Goal: Navigation & Orientation: Find specific page/section

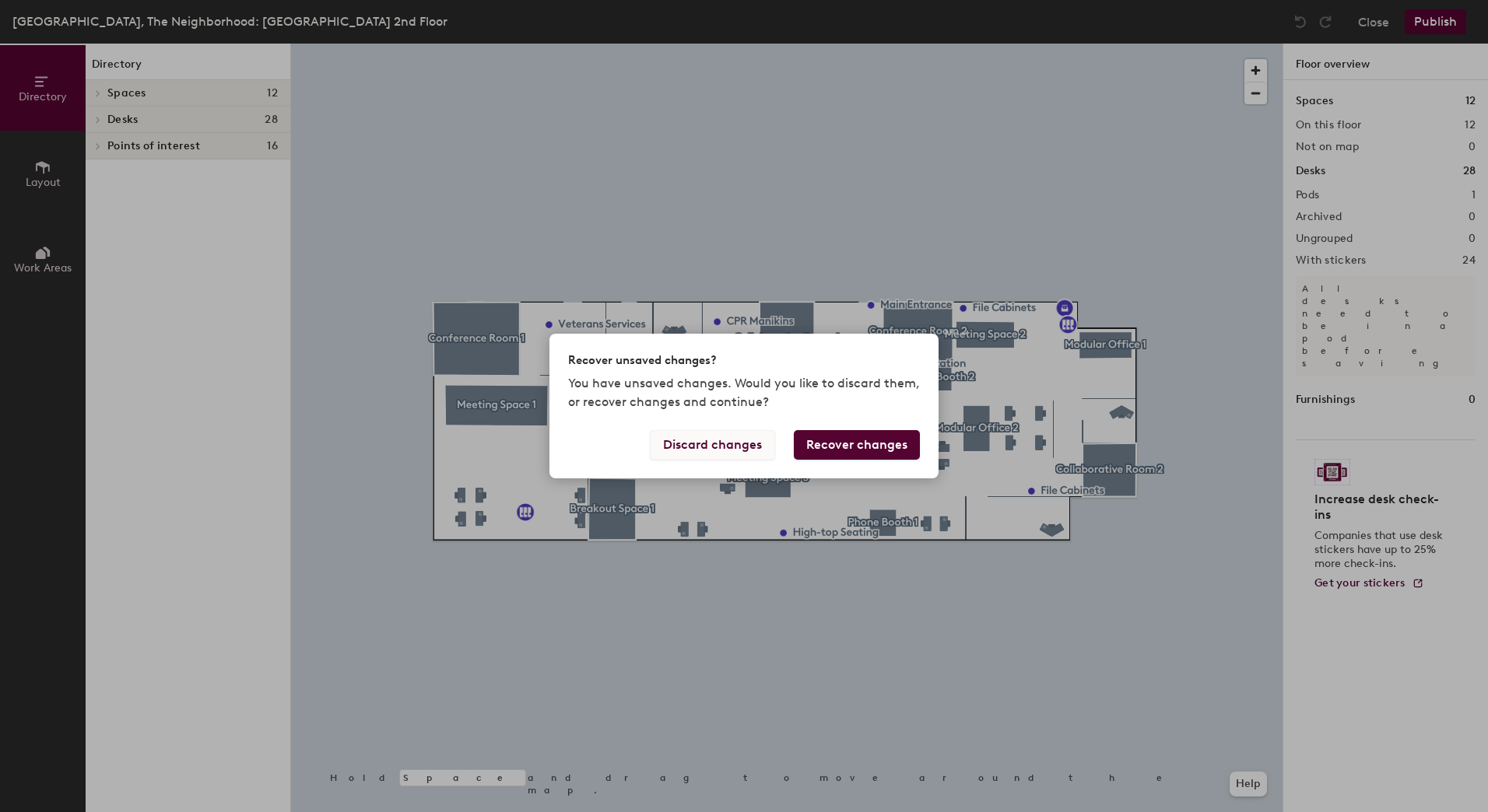
click at [723, 442] on button "Discard changes" at bounding box center [712, 444] width 126 height 30
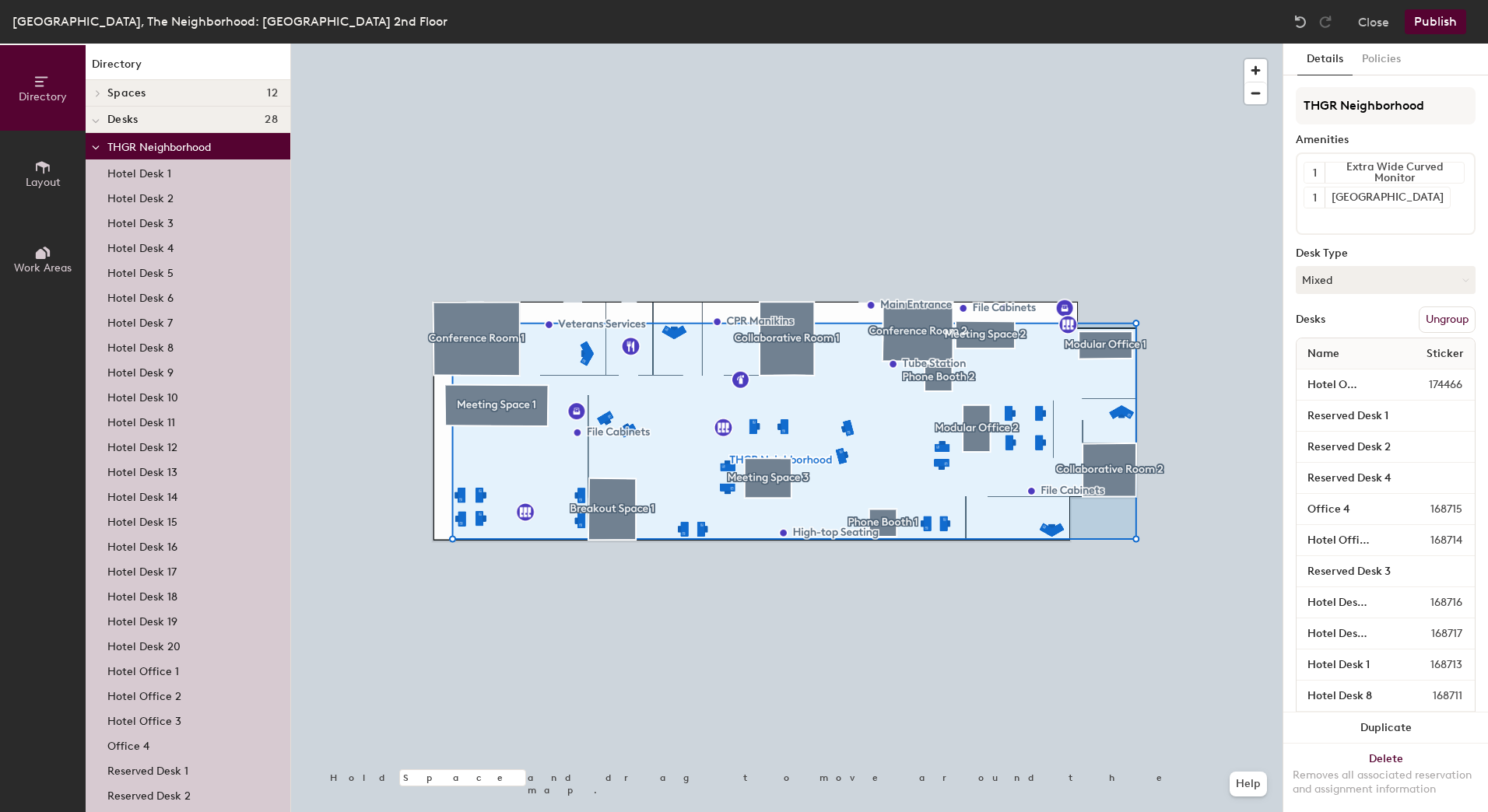
click at [150, 172] on p "Hotel Desk 1" at bounding box center [139, 171] width 64 height 18
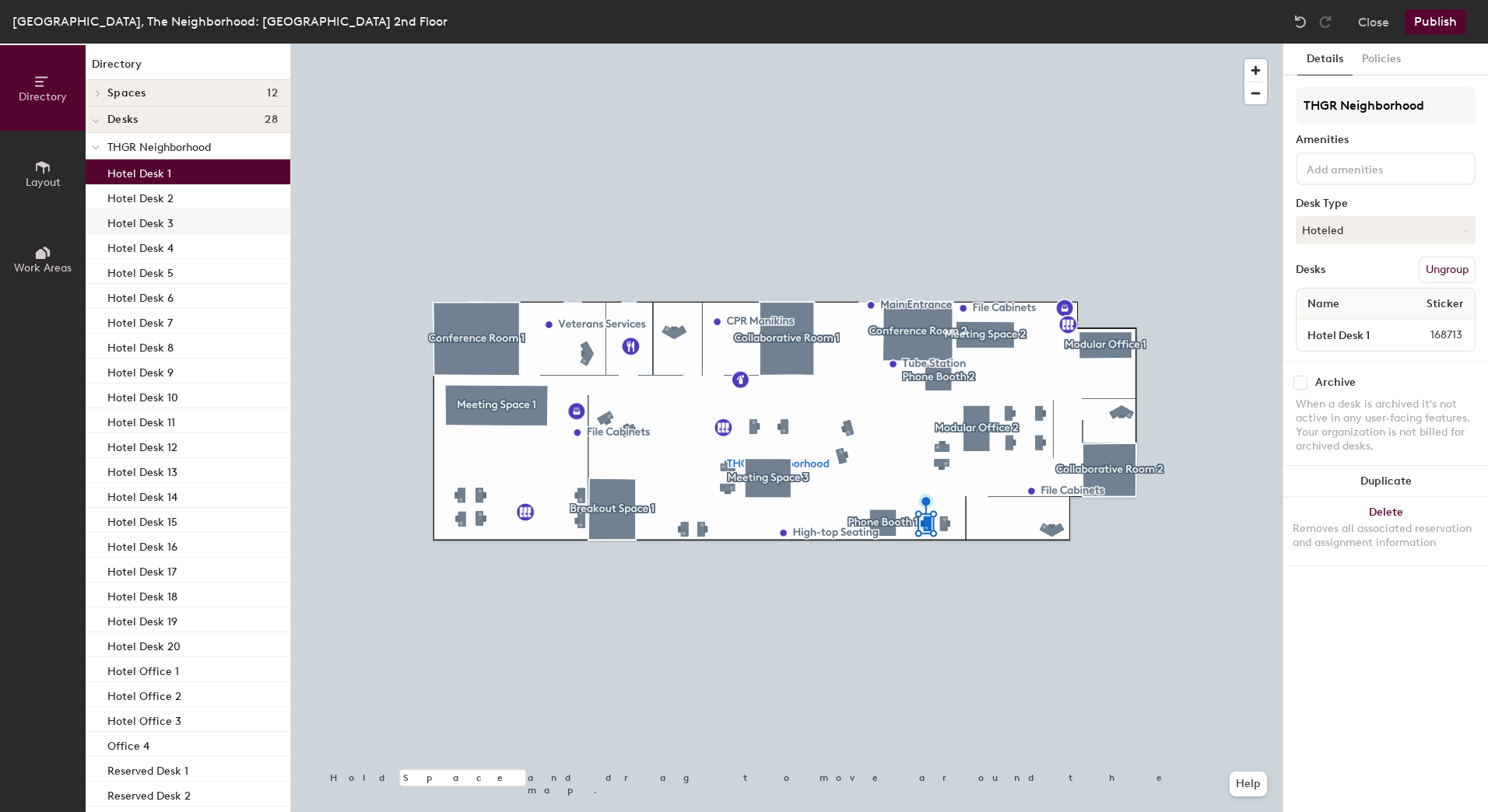
drag, startPoint x: 165, startPoint y: 211, endPoint x: 173, endPoint y: 210, distance: 8.1
click at [166, 211] on div "Hotel Desk 3" at bounding box center [187, 221] width 204 height 25
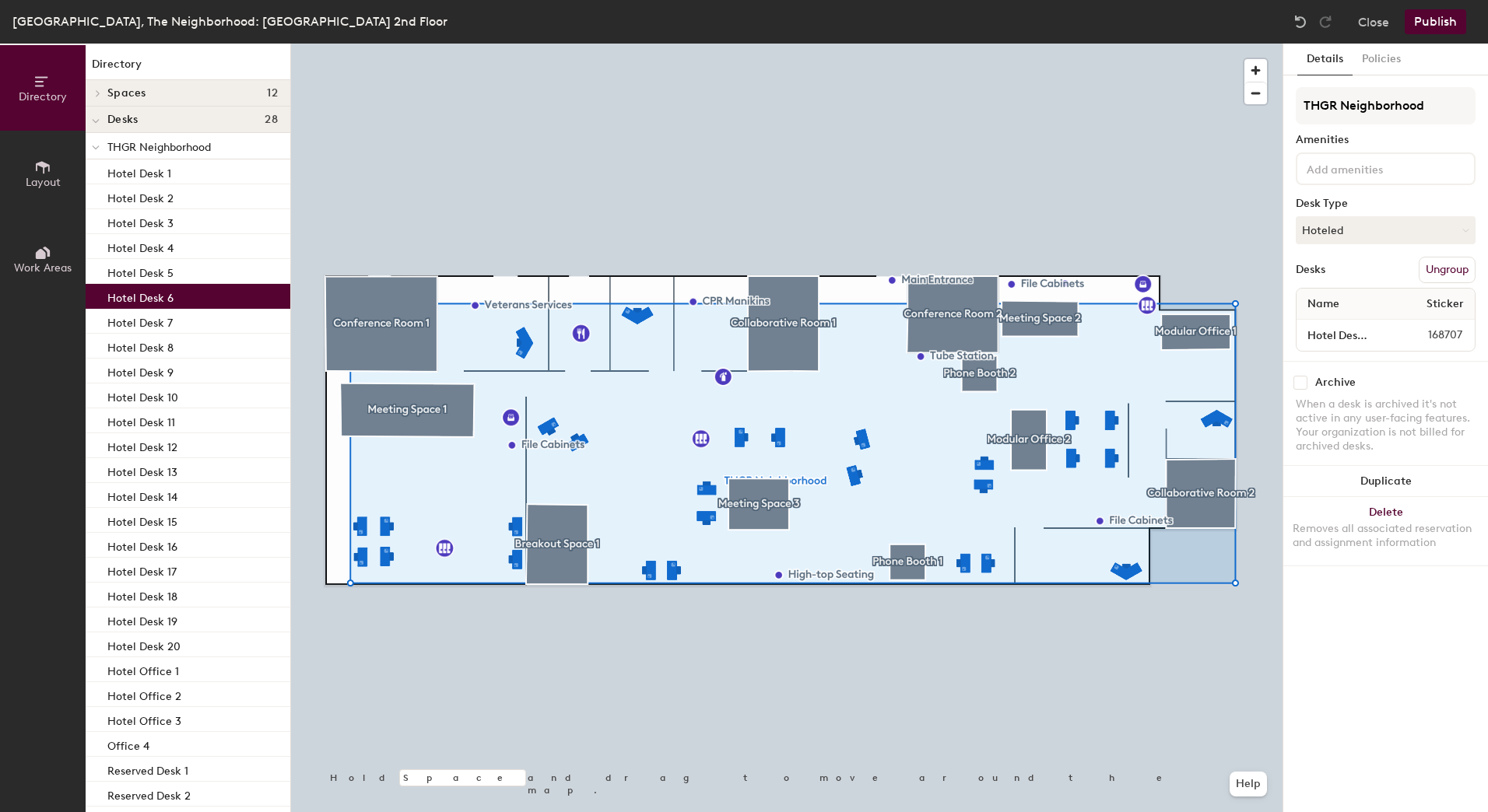
click at [139, 288] on p "Hotel Desk 6" at bounding box center [140, 296] width 66 height 18
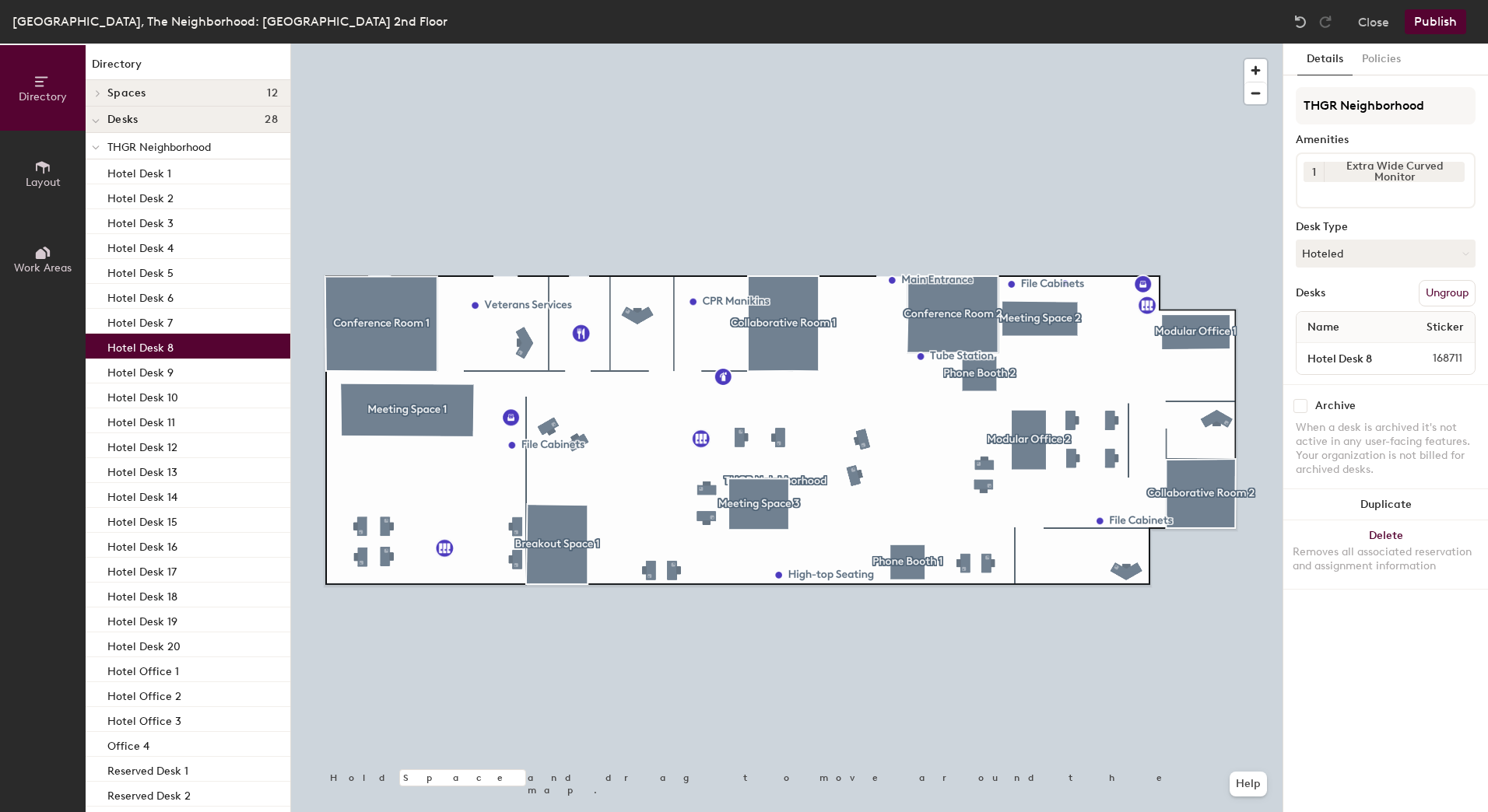
click at [160, 344] on p "Hotel Desk 8" at bounding box center [140, 345] width 66 height 18
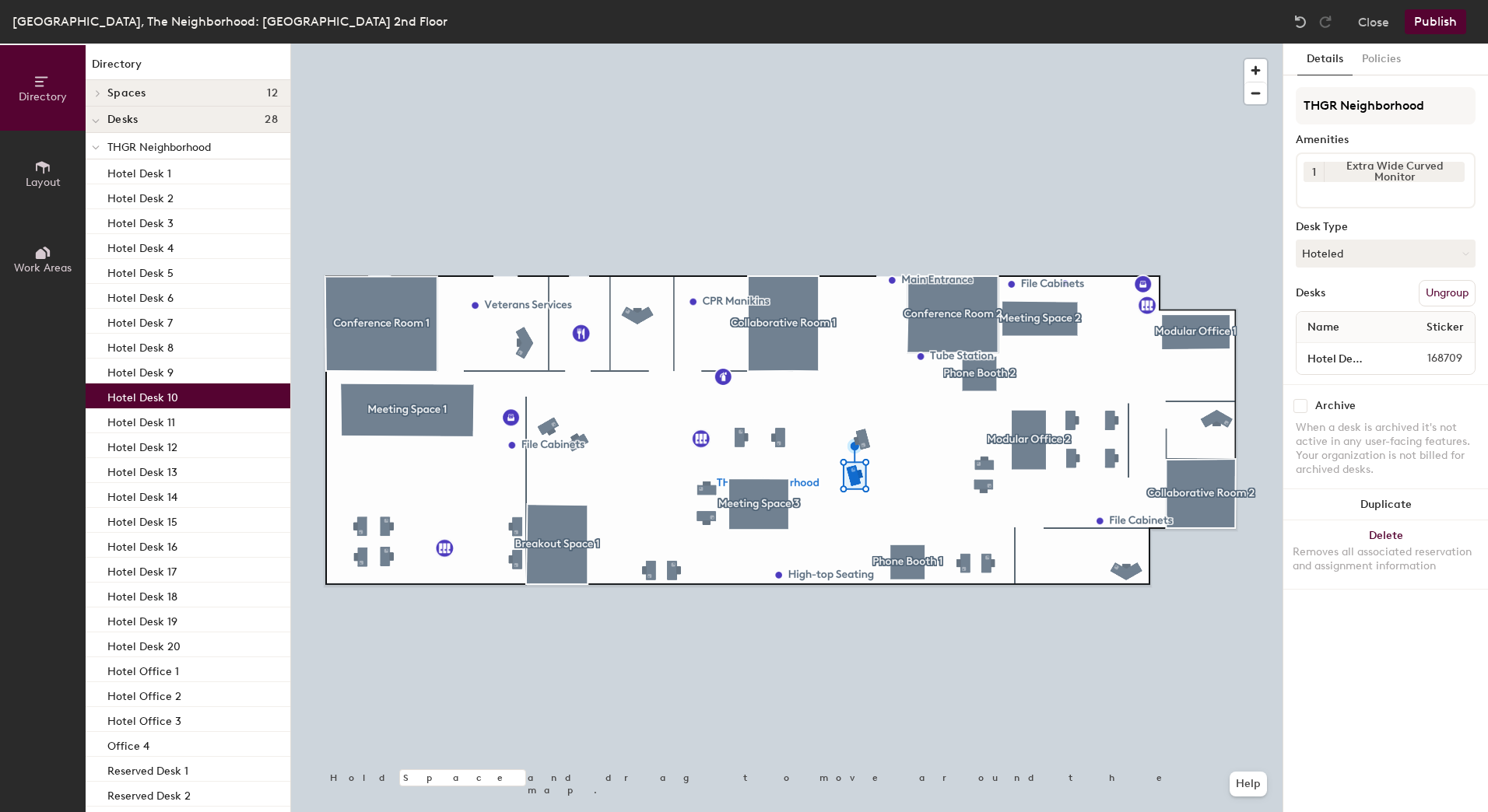
click at [160, 384] on div "Hotel Desk 10" at bounding box center [187, 396] width 204 height 25
click at [134, 469] on p "Hotel Desk 13" at bounding box center [143, 470] width 70 height 18
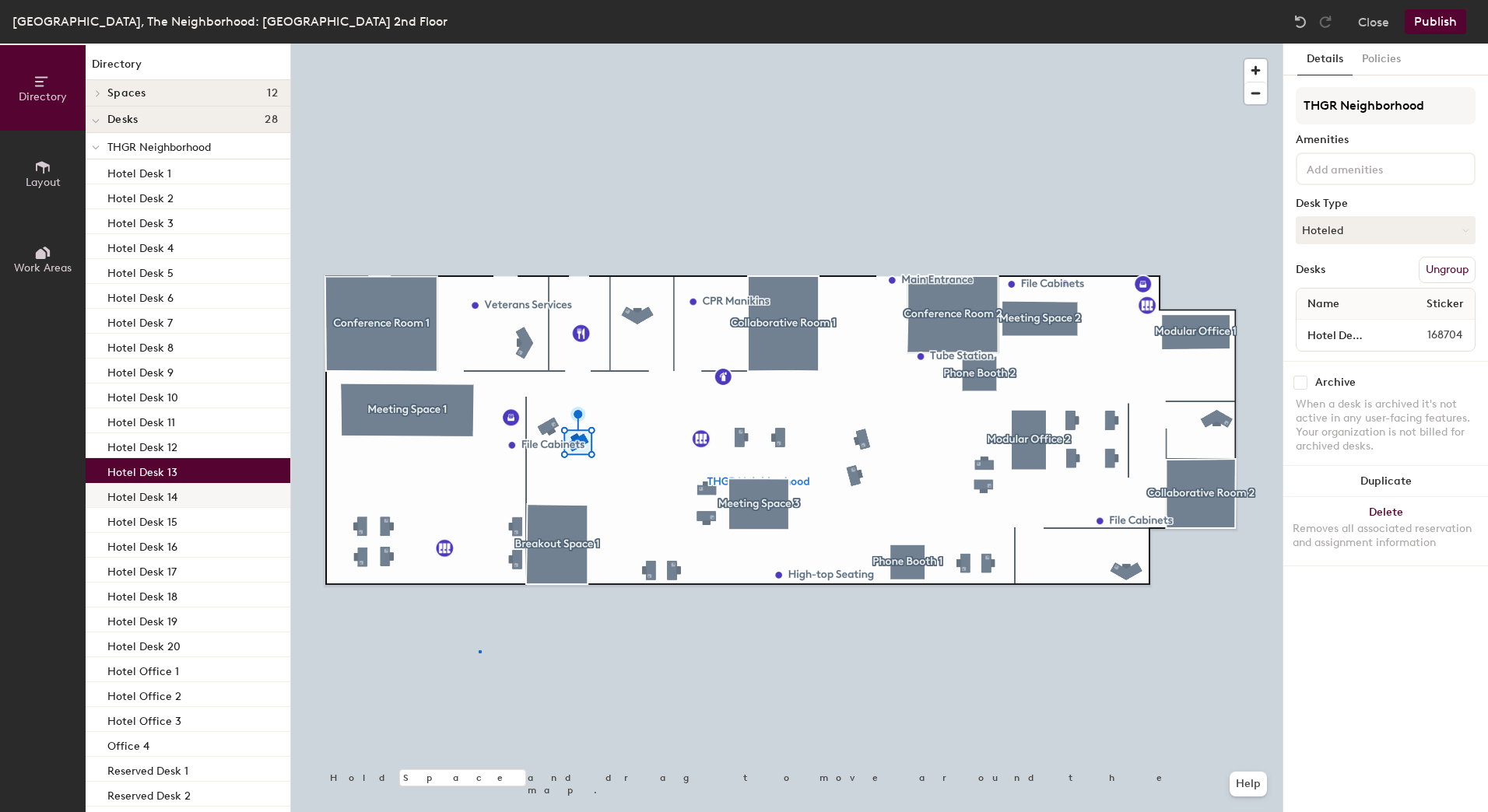
click at [480, 44] on div at bounding box center [786, 44] width 991 height 0
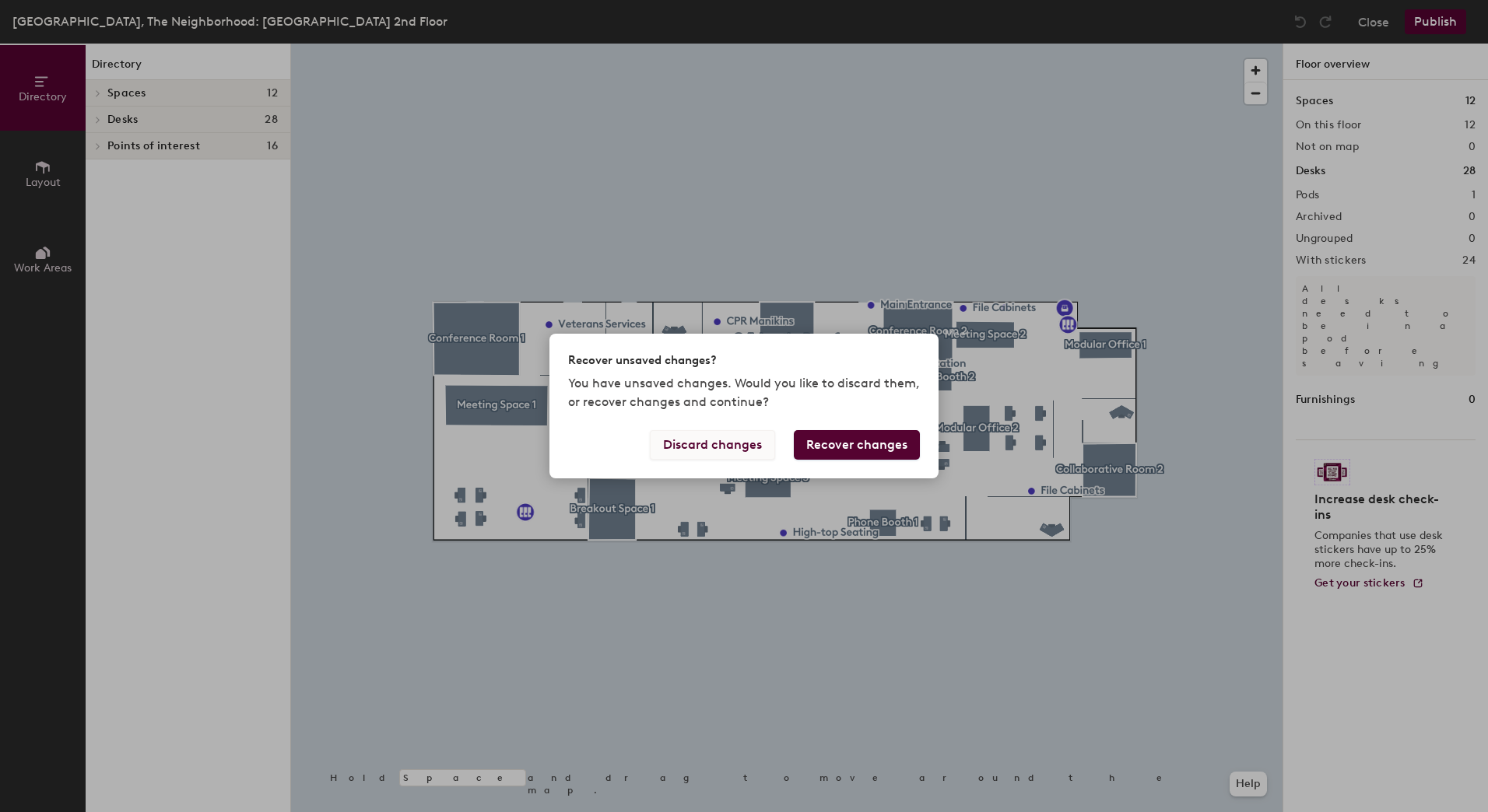
click at [724, 440] on button "Discard changes" at bounding box center [712, 444] width 126 height 30
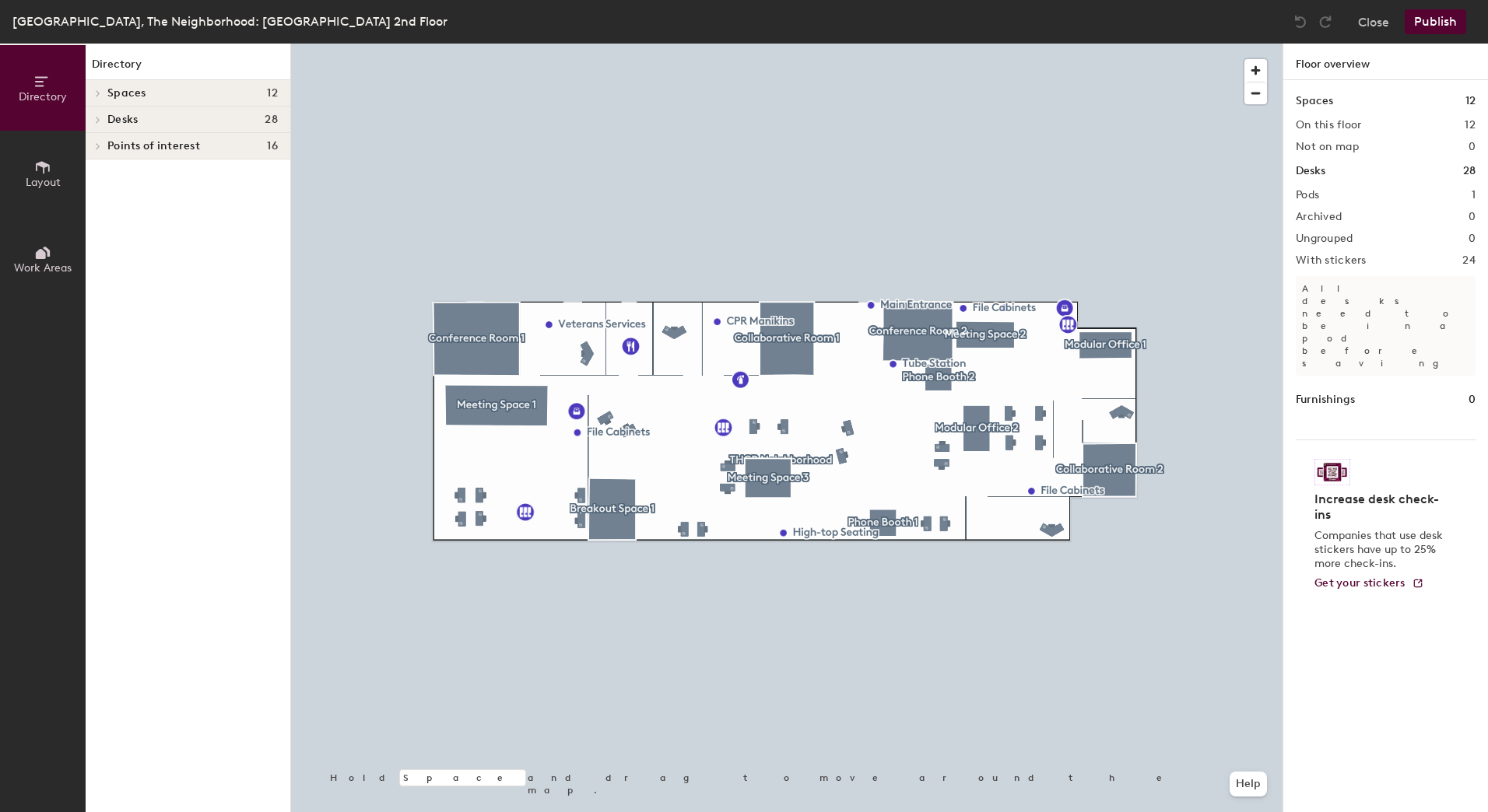
click at [41, 174] on icon at bounding box center [43, 168] width 17 height 17
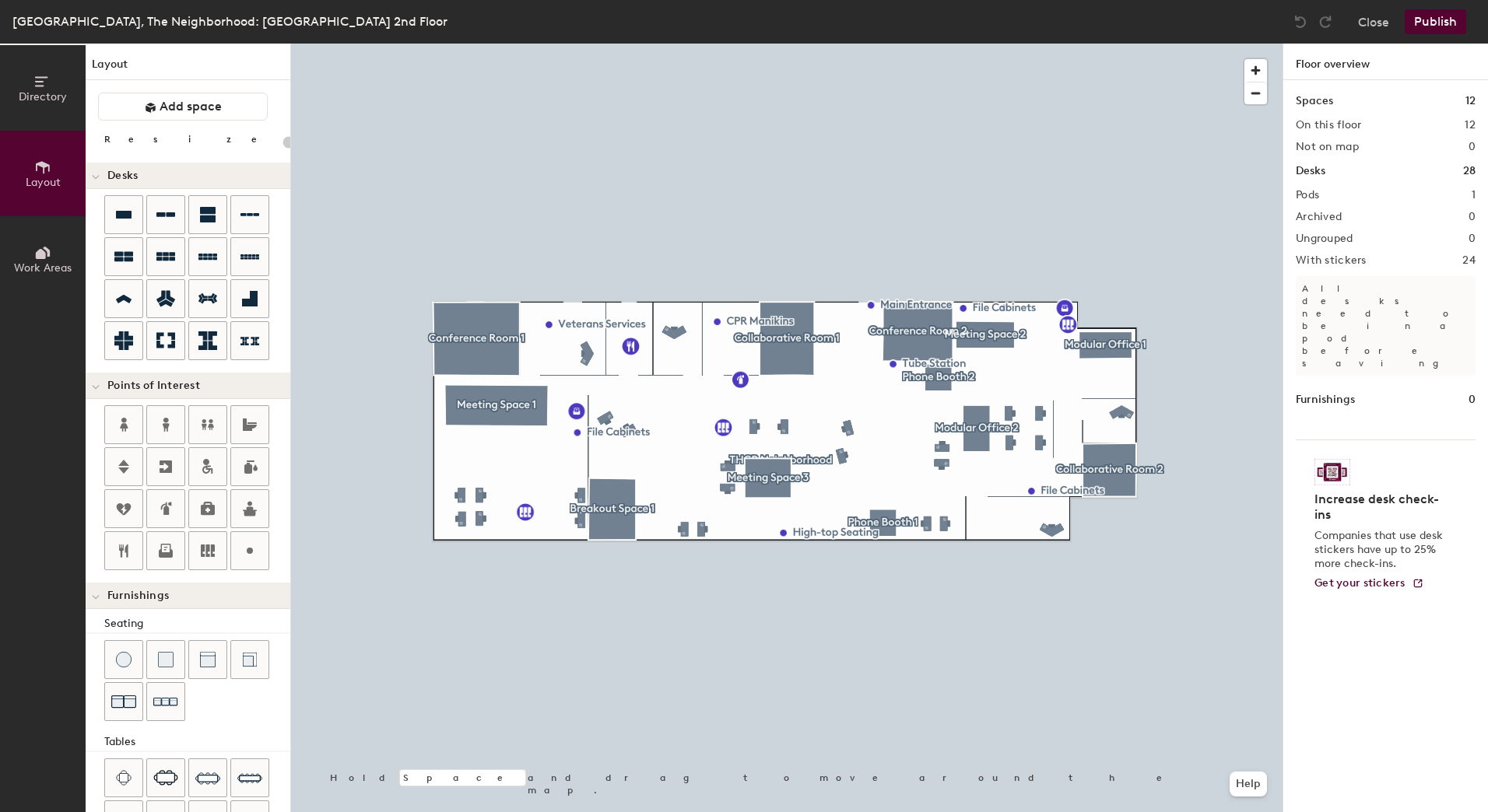
click at [33, 248] on button "Work Areas" at bounding box center [43, 259] width 86 height 85
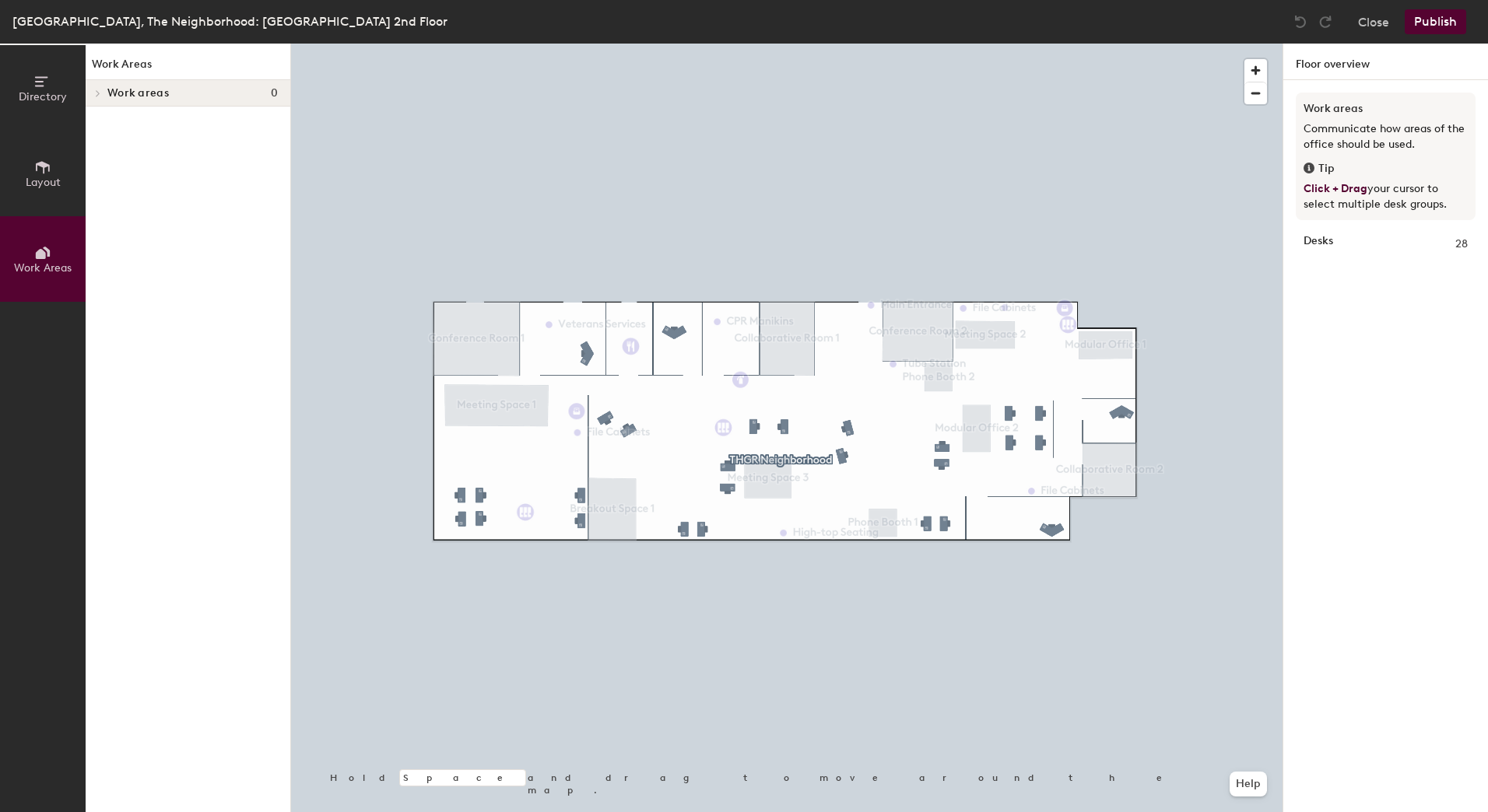
click at [39, 217] on button "Work Areas" at bounding box center [43, 259] width 86 height 85
click at [44, 101] on span "Directory" at bounding box center [43, 97] width 48 height 13
